Goal: Answer question/provide support

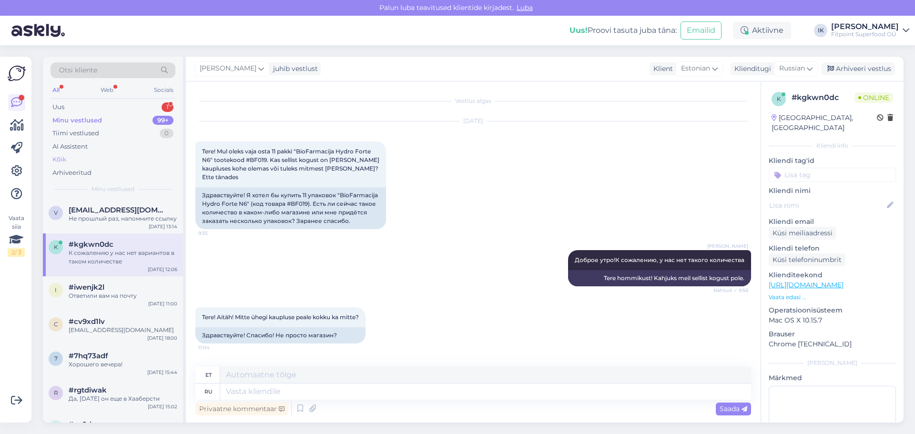
scroll to position [447, 0]
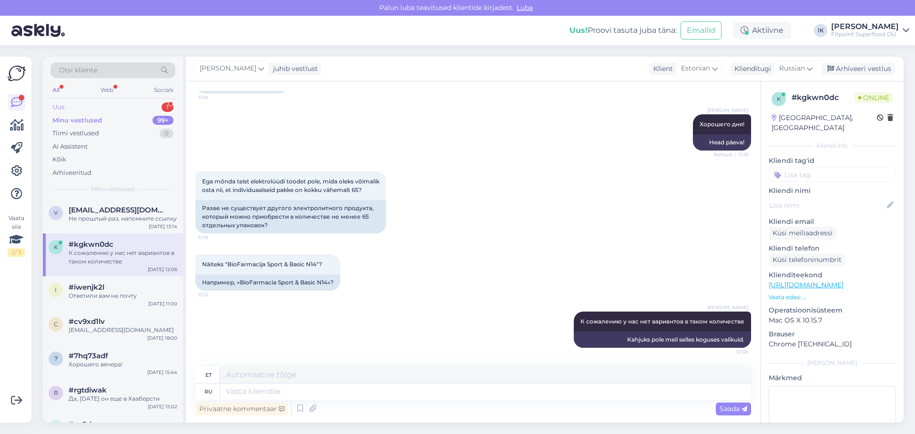
click at [93, 103] on div "Uus 1" at bounding box center [113, 107] width 125 height 13
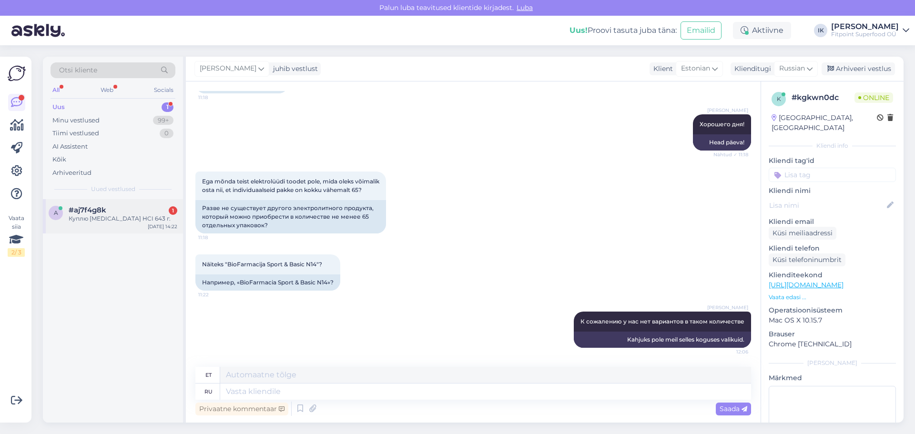
click at [132, 225] on div "a #aj7f4g8k 1 Куплю [MEDICAL_DATA] HCI 643 г. [DATE] 14:22" at bounding box center [113, 216] width 140 height 34
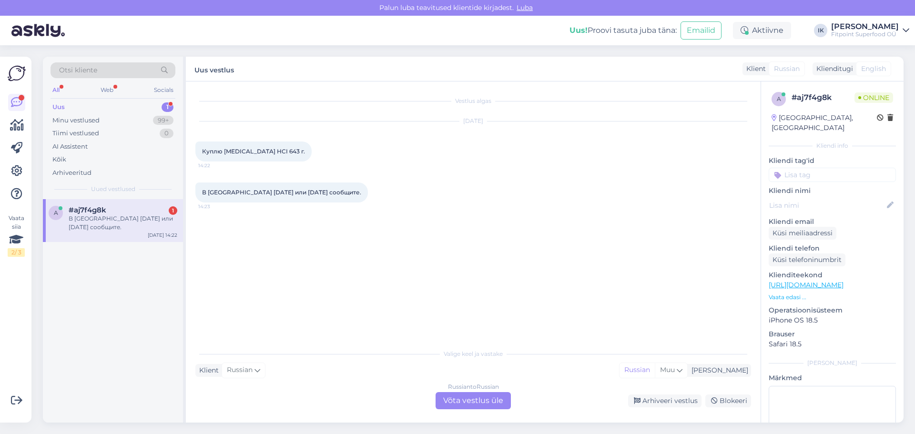
click at [447, 401] on div "Russian to Russian Võta vestlus üle" at bounding box center [472, 400] width 75 height 17
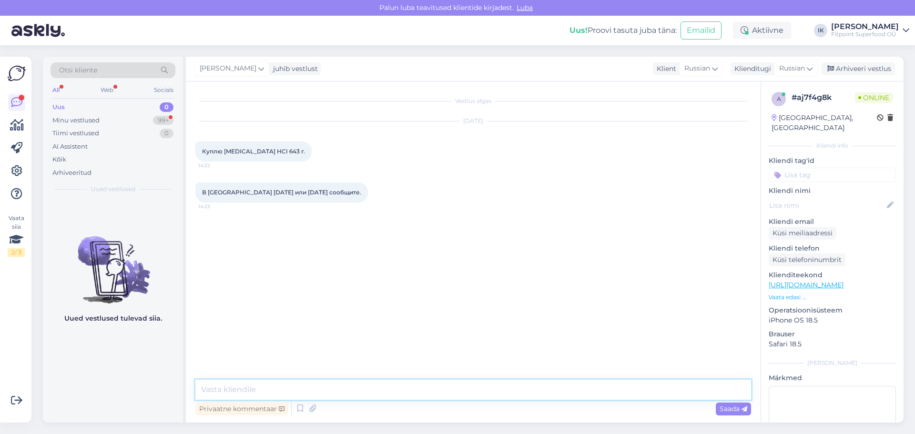
click at [239, 389] on textarea at bounding box center [473, 390] width 556 height 20
type textarea "[PERSON_NAME]"
type textarea "Здравствуйте!"
type textarea "На нашем сайте видно наличие товара в магазине."
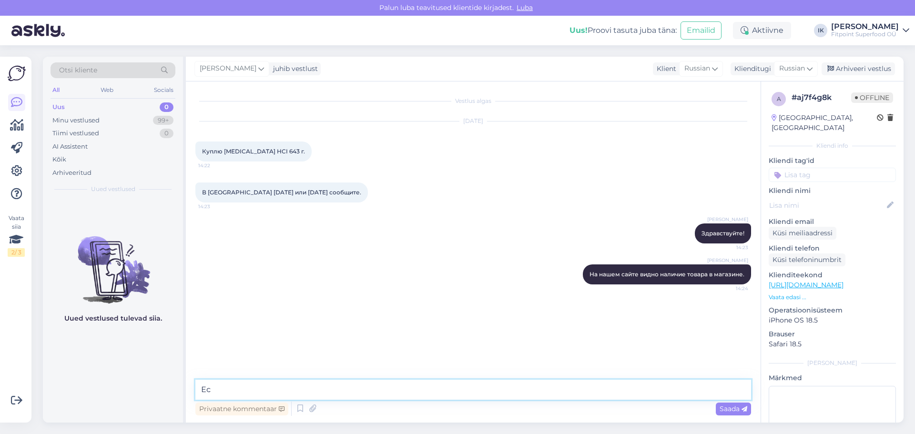
type textarea "[PERSON_NAME]"
click at [235, 388] on textarea at bounding box center [473, 390] width 556 height 20
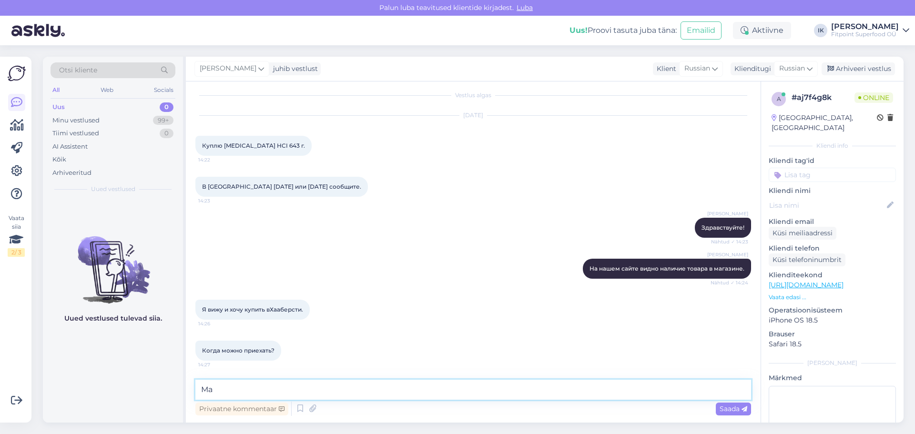
type textarea "М"
paste textarea "Haabersti Rimi [STREET_ADDRESS] Пн - Пт: 10-20 Сб; Вс: 10-15"
type textarea "Haabersti Rimi [STREET_ADDRESS] Пн - Пт: 10-20 Сб; Вс: 10-15"
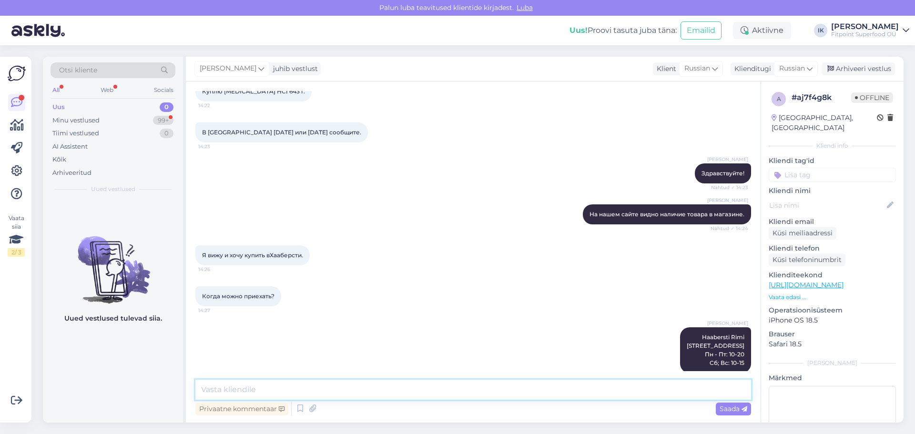
scroll to position [113, 0]
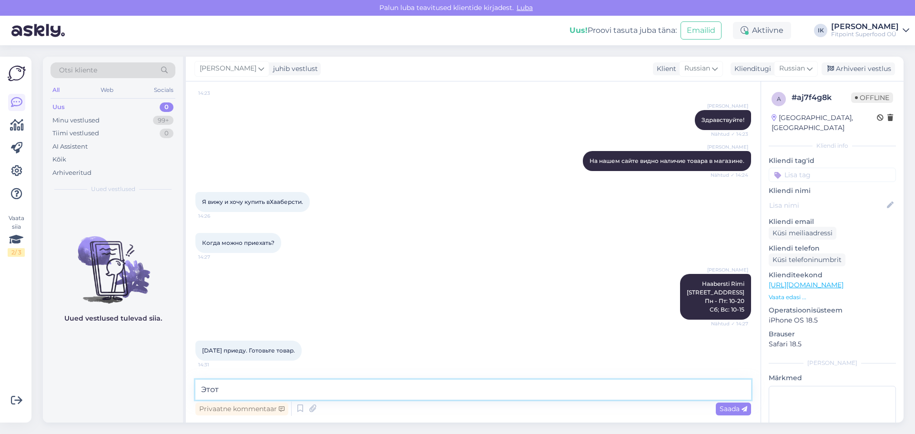
paste textarea "[URL][DOMAIN_NAME]"
click at [216, 385] on textarea "Этот [URL][DOMAIN_NAME]" at bounding box center [473, 390] width 556 height 20
click at [216, 390] on textarea "Этот [URL][DOMAIN_NAME]" at bounding box center [473, 390] width 556 height 20
click at [218, 390] on textarea "Этот [URL][DOMAIN_NAME]" at bounding box center [473, 390] width 556 height 20
type textarea "Этот? [URL][DOMAIN_NAME]"
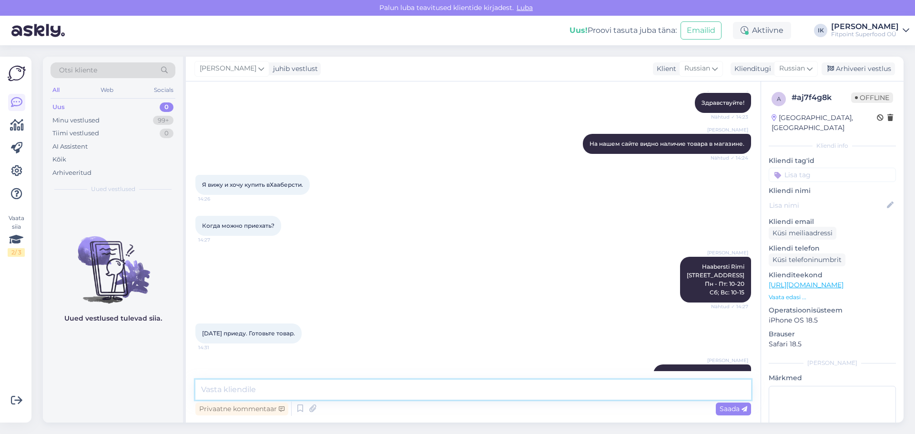
scroll to position [163, 0]
